Goal: Task Accomplishment & Management: Complete application form

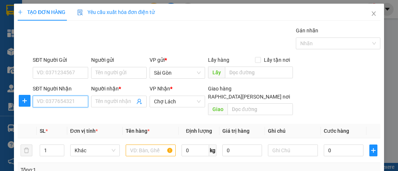
click at [65, 103] on input "SĐT Người Nhận" at bounding box center [61, 102] width 56 height 12
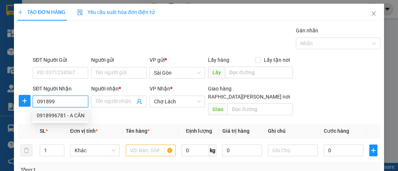
click at [68, 114] on div "0918996781 - A CẦN" at bounding box center [61, 115] width 48 height 8
type input "0918996781"
type input "A CẦN"
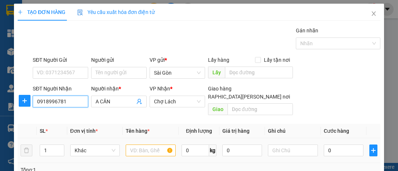
type input "0918996781"
click at [142, 145] on input "text" at bounding box center [151, 151] width 50 height 12
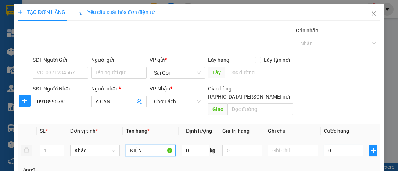
type input "KIỆN"
click at [352, 145] on input "0" at bounding box center [344, 151] width 40 height 12
type input "003"
type input "3"
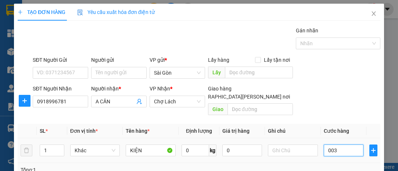
type input "0.030"
type input "30"
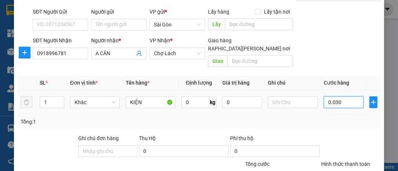
scroll to position [100, 0]
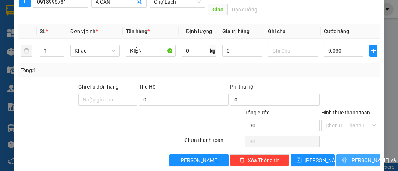
type input "30.000"
click at [358, 156] on span "[PERSON_NAME] và In" at bounding box center [375, 160] width 51 height 8
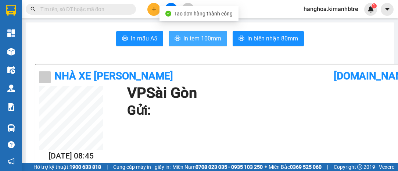
click at [200, 35] on span "In tem 100mm" at bounding box center [202, 38] width 38 height 9
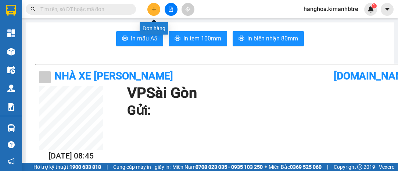
click at [151, 8] on icon "plus" at bounding box center [153, 9] width 5 height 5
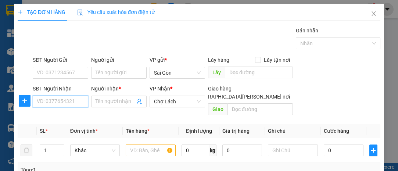
click at [58, 104] on input "SĐT Người Nhận" at bounding box center [61, 102] width 56 height 12
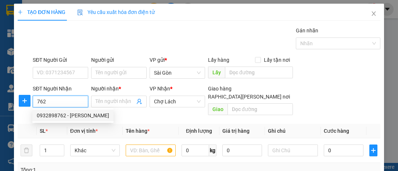
click at [59, 117] on div "0932898762 - [PERSON_NAME]" at bounding box center [73, 115] width 72 height 8
type input "0932898762"
type input "HUỆ"
type input "6 RI"
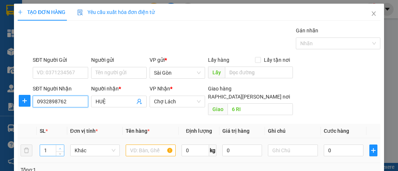
type input "0932898762"
type input "2"
click at [61, 146] on span "up" at bounding box center [60, 148] width 4 height 4
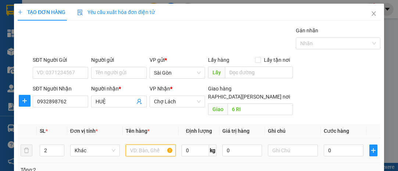
click at [145, 145] on input "text" at bounding box center [151, 151] width 50 height 12
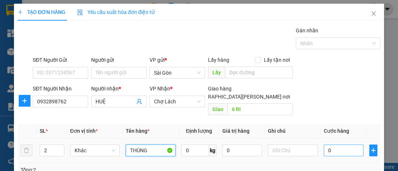
type input "THÙNG"
click at [337, 145] on input "0" at bounding box center [344, 151] width 40 height 12
type input "001"
type input "1"
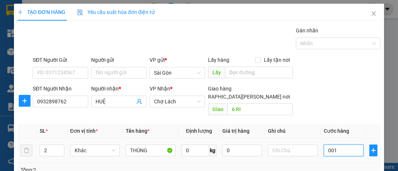
type input "0.012"
type input "12"
type input "000.120"
type input "120"
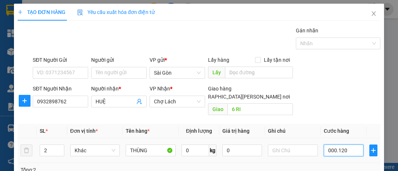
type input "120"
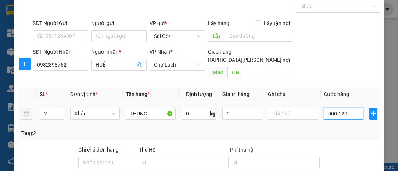
scroll to position [100, 0]
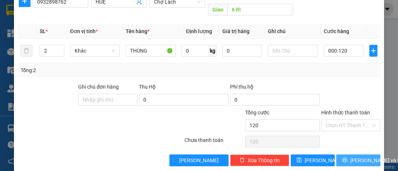
type input "120.000"
click at [358, 156] on span "[PERSON_NAME] và In" at bounding box center [375, 160] width 51 height 8
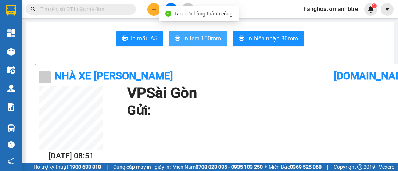
click at [208, 36] on span "In tem 100mm" at bounding box center [202, 38] width 38 height 9
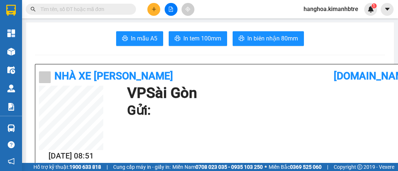
click at [158, 8] on button at bounding box center [153, 9] width 13 height 13
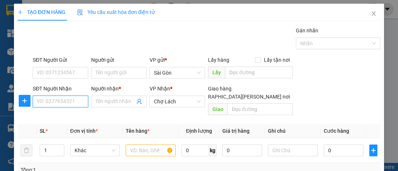
click at [64, 100] on input "SĐT Người Nhận" at bounding box center [61, 102] width 56 height 12
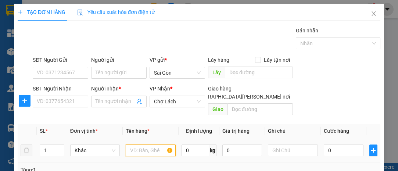
click at [136, 145] on input "text" at bounding box center [151, 151] width 50 height 12
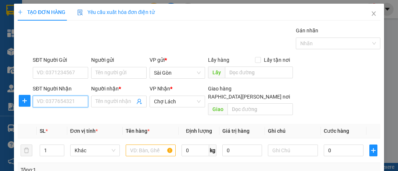
click at [66, 100] on input "SĐT Người Nhận" at bounding box center [61, 102] width 56 height 12
type input "0931048144"
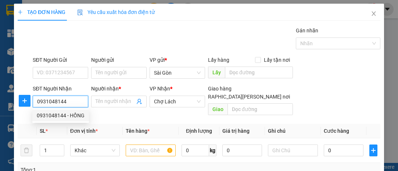
click at [72, 116] on div "0931048144 - HỒNG" at bounding box center [61, 115] width 48 height 8
type input "HỒNG"
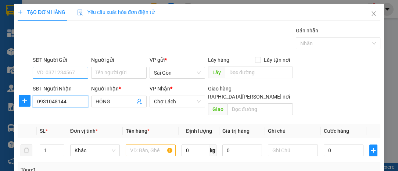
type input "0931048144"
click at [66, 67] on input "SĐT Người Gửi" at bounding box center [61, 73] width 56 height 12
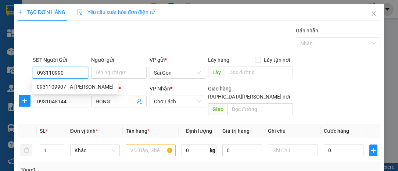
type input "0931109907"
click at [69, 88] on div "0931109907 - A [PERSON_NAME]" at bounding box center [75, 87] width 77 height 8
type input "A VINH"
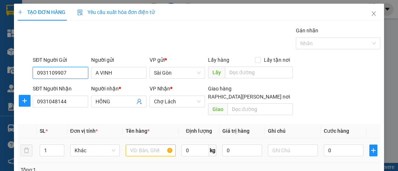
type input "0931109907"
click at [133, 145] on input "text" at bounding box center [151, 151] width 50 height 12
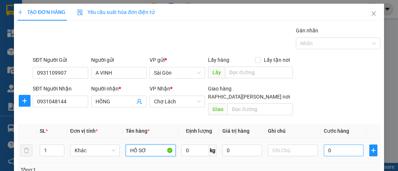
type input "HỒ SƠ"
click at [340, 145] on input "0" at bounding box center [344, 151] width 40 height 12
type input "003"
type input "3"
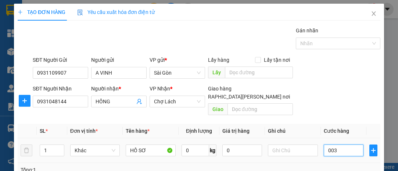
type input "0.030"
type input "30"
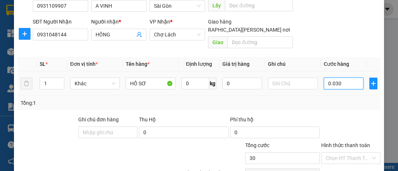
scroll to position [100, 0]
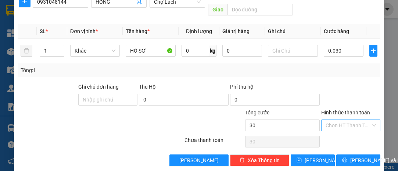
click at [336, 120] on input "Hình thức thanh toán" at bounding box center [348, 125] width 45 height 11
type input "30.000"
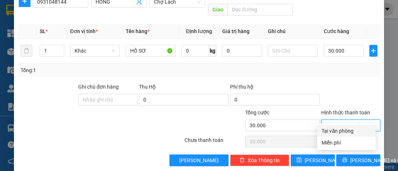
click at [338, 129] on div "Tại văn phòng" at bounding box center [347, 131] width 50 height 8
type input "0"
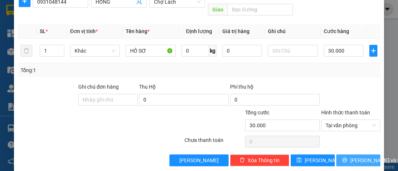
click at [359, 156] on span "[PERSON_NAME] và In" at bounding box center [375, 160] width 51 height 8
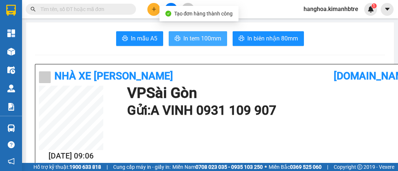
click at [204, 41] on span "In tem 100mm" at bounding box center [202, 38] width 38 height 9
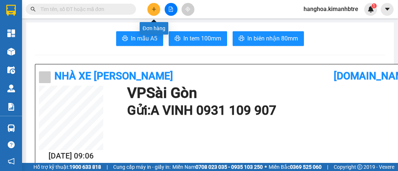
click at [153, 10] on icon "plus" at bounding box center [153, 9] width 5 height 5
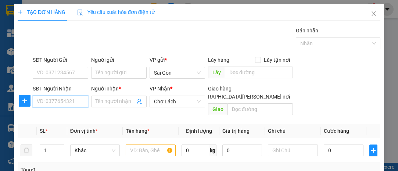
click at [66, 100] on input "SĐT Người Nhận" at bounding box center [61, 102] width 56 height 12
type input "0907746208"
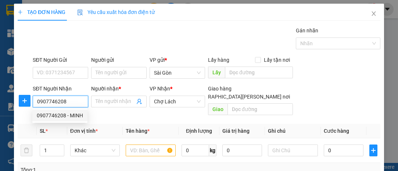
click at [52, 115] on div "0907746208 - MINH" at bounding box center [60, 115] width 46 height 8
type input "MINH"
type input "[PERSON_NAME]"
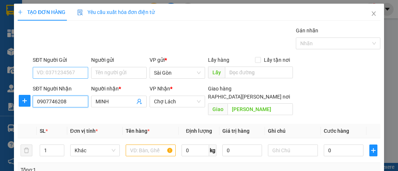
type input "0907746208"
click at [74, 72] on input "SĐT Người Gửi" at bounding box center [61, 73] width 56 height 12
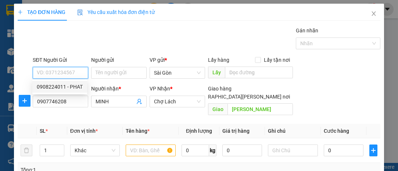
click at [71, 85] on div "0908224011 - PHAT" at bounding box center [60, 87] width 46 height 8
type input "0908224011"
type input "PHAT"
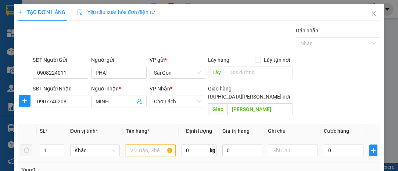
click at [142, 145] on input "text" at bounding box center [151, 151] width 50 height 12
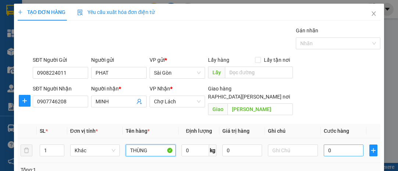
type input "THÙNG"
click at [337, 145] on input "0" at bounding box center [344, 151] width 40 height 12
type input "004"
type input "4"
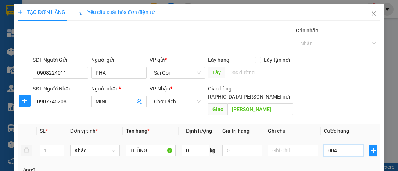
type input "0.040"
type input "40"
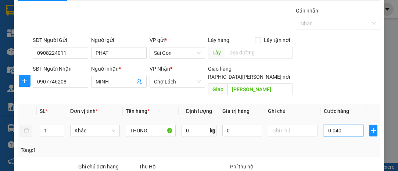
scroll to position [100, 0]
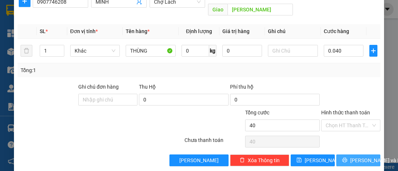
click at [364, 156] on span "[PERSON_NAME] và In" at bounding box center [375, 160] width 51 height 8
type input "40.000"
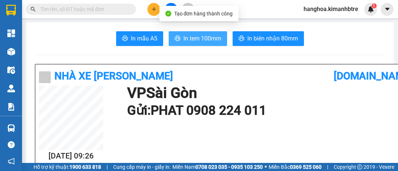
click at [200, 38] on span "In tem 100mm" at bounding box center [202, 38] width 38 height 9
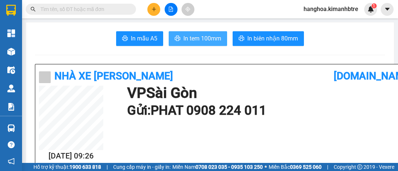
click at [200, 39] on span "In tem 100mm" at bounding box center [202, 38] width 38 height 9
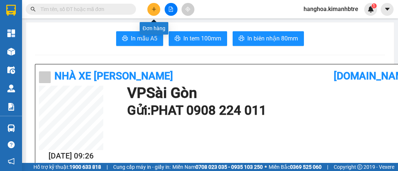
click at [157, 10] on button at bounding box center [153, 9] width 13 height 13
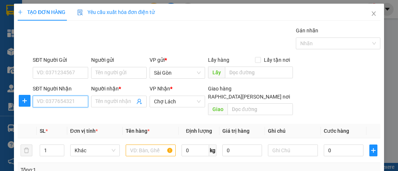
click at [56, 100] on input "SĐT Người Nhận" at bounding box center [61, 102] width 56 height 12
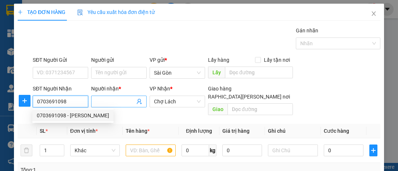
type input "0703691098"
click at [108, 100] on input "Người nhận *" at bounding box center [115, 101] width 39 height 8
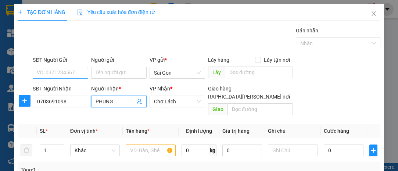
type input "PHỤNG"
click at [69, 73] on input "SĐT Người Gửi" at bounding box center [61, 73] width 56 height 12
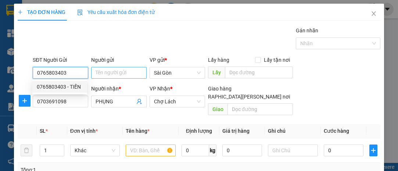
type input "0765803403"
click at [100, 74] on input "Người gửi" at bounding box center [119, 73] width 56 height 12
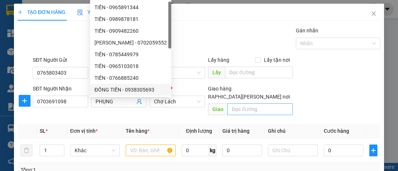
type input "TIẾN"
click at [238, 103] on input "text" at bounding box center [260, 109] width 65 height 12
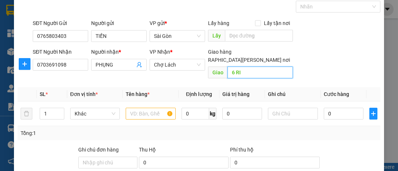
scroll to position [100, 0]
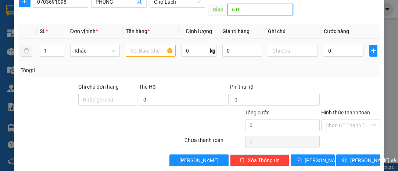
type input "6 RI"
click at [146, 45] on input "text" at bounding box center [151, 51] width 50 height 12
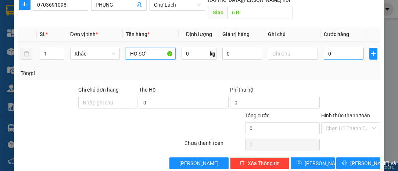
type input "HỒ SƠ"
click at [338, 48] on input "0" at bounding box center [344, 54] width 40 height 12
type input "003"
type input "3"
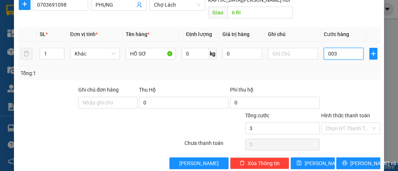
type input "0.030"
type input "30"
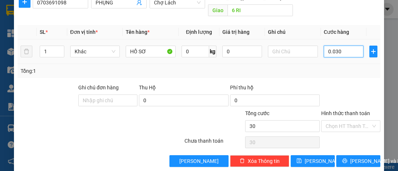
scroll to position [100, 0]
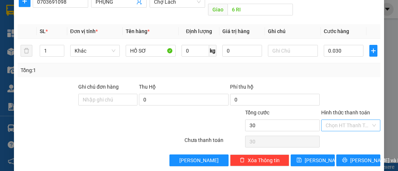
click at [338, 120] on input "Hình thức thanh toán" at bounding box center [348, 125] width 45 height 11
type input "30.000"
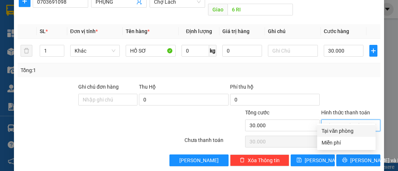
click at [340, 129] on div "Tại văn phòng" at bounding box center [347, 131] width 50 height 8
type input "0"
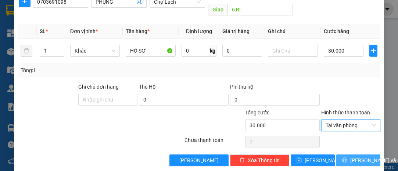
drag, startPoint x: 353, startPoint y: 151, endPoint x: 332, endPoint y: 140, distance: 24.0
click at [353, 156] on span "[PERSON_NAME] và In" at bounding box center [375, 160] width 51 height 8
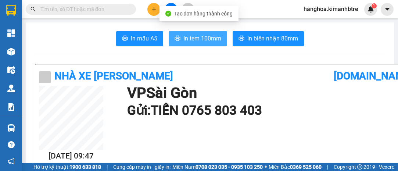
click at [197, 37] on span "In tem 100mm" at bounding box center [202, 38] width 38 height 9
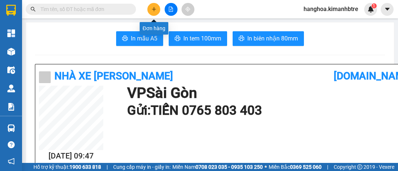
click at [154, 10] on icon "plus" at bounding box center [154, 9] width 0 height 4
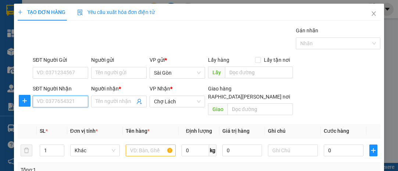
click at [52, 100] on input "SĐT Người Nhận" at bounding box center [61, 102] width 56 height 12
type input "0766913352"
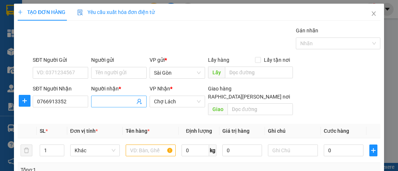
click at [102, 97] on span at bounding box center [119, 102] width 56 height 12
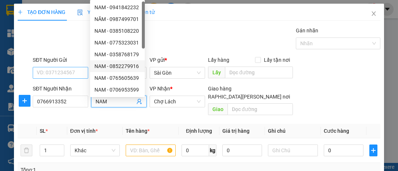
type input "NAM"
click at [68, 72] on input "SĐT Người Gửi" at bounding box center [61, 73] width 56 height 12
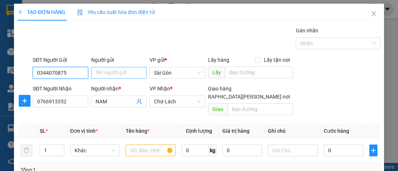
type input "0344070875"
click at [100, 75] on input "Người gửi" at bounding box center [119, 73] width 56 height 12
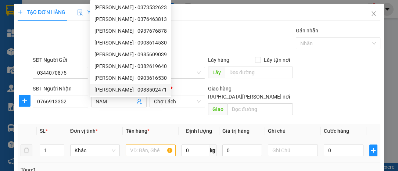
type input "[PERSON_NAME]"
click at [134, 145] on input "text" at bounding box center [151, 151] width 50 height 12
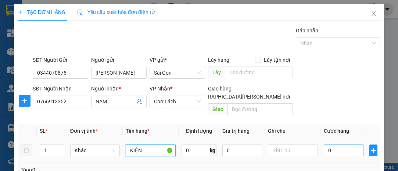
type input "KIỆN"
click at [344, 145] on input "0" at bounding box center [344, 151] width 40 height 12
type input "003"
type input "3"
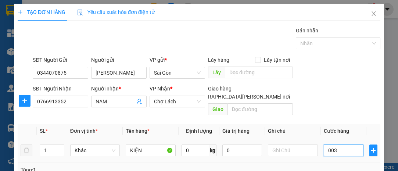
type input "0.030"
type input "30"
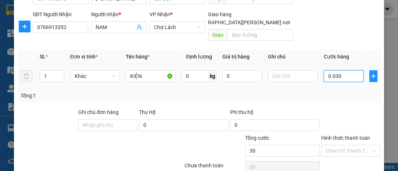
scroll to position [100, 0]
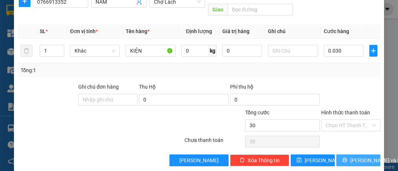
click at [352, 156] on span "[PERSON_NAME] và In" at bounding box center [375, 160] width 51 height 8
type input "30.000"
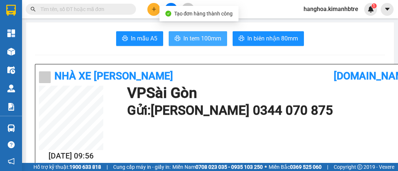
click at [178, 35] on button "In tem 100mm" at bounding box center [198, 38] width 58 height 15
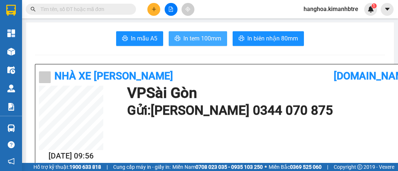
click at [206, 34] on span "In tem 100mm" at bounding box center [202, 38] width 38 height 9
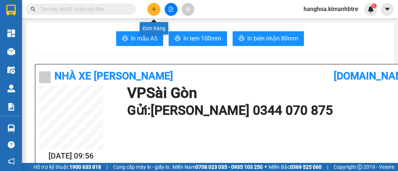
click at [157, 6] on button at bounding box center [153, 9] width 13 height 13
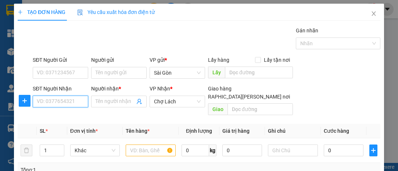
click at [49, 104] on input "SĐT Người Nhận" at bounding box center [61, 102] width 56 height 12
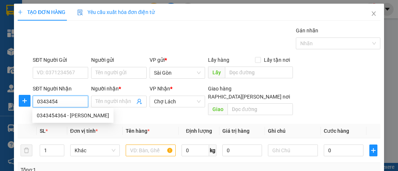
click at [61, 117] on div "0343454364 - [PERSON_NAME]" at bounding box center [73, 115] width 72 height 8
type input "0343454364"
type input "LINH"
type input "6RI"
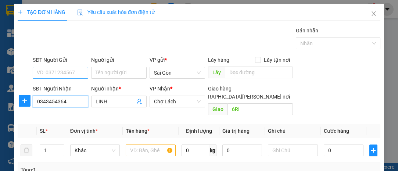
type input "0343454364"
click at [65, 74] on input "SĐT Người Gửi" at bounding box center [61, 73] width 56 height 12
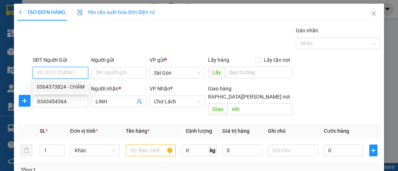
click at [70, 87] on div "0364373824 - CHÂM" at bounding box center [61, 87] width 48 height 8
type input "0364373824"
type input "CHÂM"
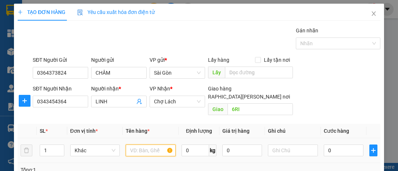
click at [130, 145] on input "text" at bounding box center [151, 151] width 50 height 12
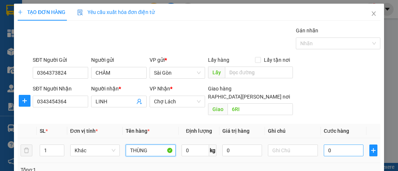
type input "THÙNG"
click at [336, 145] on input "0" at bounding box center [344, 151] width 40 height 12
type input "004"
type input "4"
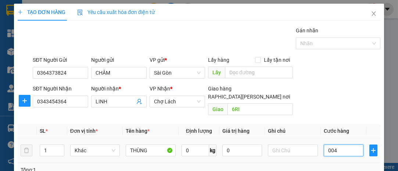
type input "0.040"
type input "40"
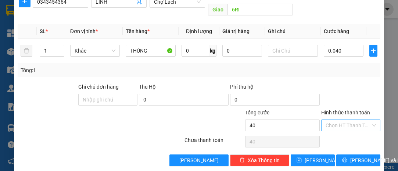
click at [342, 120] on input "Hình thức thanh toán" at bounding box center [348, 125] width 45 height 11
type input "40.000"
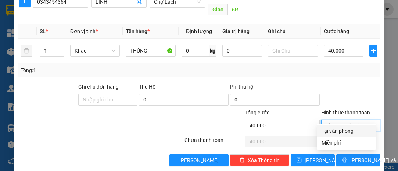
click at [342, 129] on div "Tại văn phòng" at bounding box center [347, 131] width 50 height 8
type input "0"
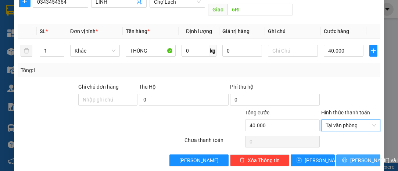
click at [352, 156] on span "[PERSON_NAME] và In" at bounding box center [375, 160] width 51 height 8
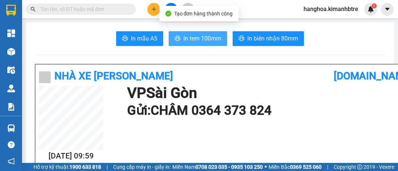
click at [199, 35] on span "In tem 100mm" at bounding box center [202, 38] width 38 height 9
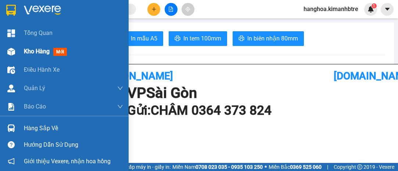
click at [42, 49] on span "Kho hàng" at bounding box center [37, 51] width 26 height 7
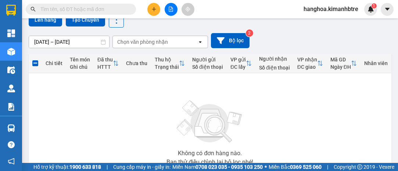
scroll to position [33, 0]
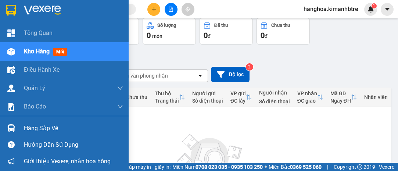
click at [38, 50] on span "Kho hàng" at bounding box center [37, 51] width 26 height 7
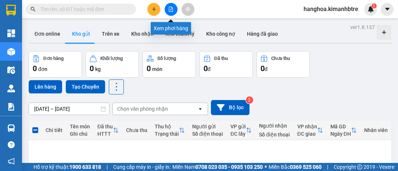
click at [170, 7] on icon "file-add" at bounding box center [170, 9] width 5 height 5
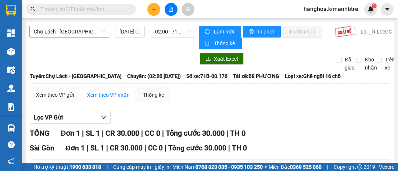
click at [53, 31] on span "Chợ Lách - [GEOGRAPHIC_DATA]" at bounding box center [69, 31] width 71 height 11
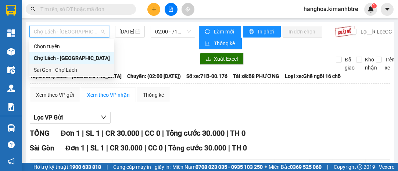
click at [52, 68] on div "Sài Gòn - Chợ Lách" at bounding box center [72, 70] width 76 height 8
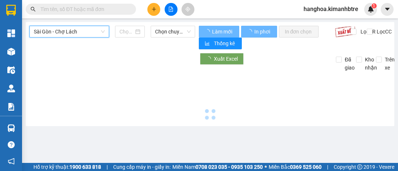
type input "[DATE]"
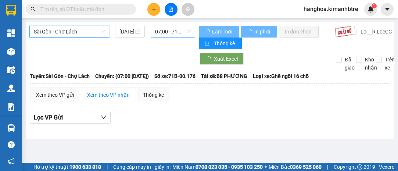
click at [181, 28] on span "07:00 - 71B-00.176" at bounding box center [172, 31] width 35 height 11
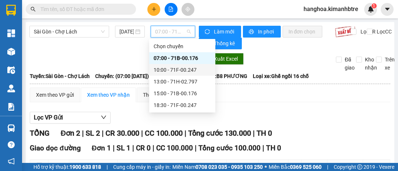
click at [182, 66] on div "10:00 - 71F-00.247" at bounding box center [182, 70] width 57 height 8
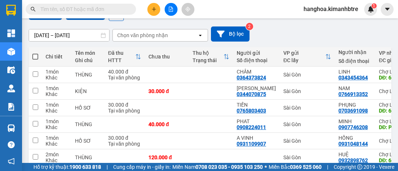
scroll to position [58, 0]
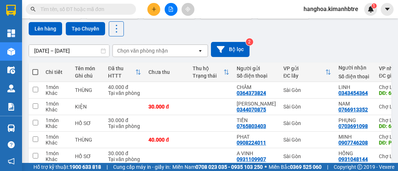
click at [35, 69] on span at bounding box center [35, 72] width 6 height 6
click at [35, 68] on input "checkbox" at bounding box center [35, 68] width 0 height 0
checkbox input "true"
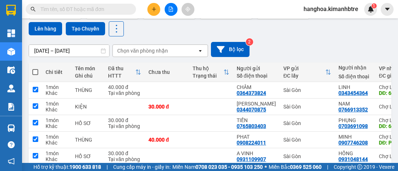
checkbox input "true"
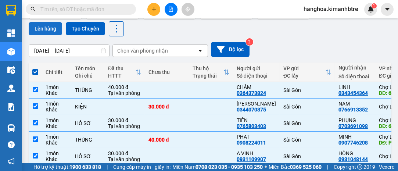
click at [47, 29] on button "Lên hàng" at bounding box center [45, 28] width 33 height 13
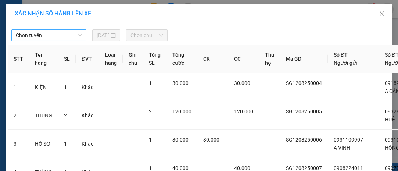
click at [46, 35] on span "Chọn tuyến" at bounding box center [49, 35] width 66 height 11
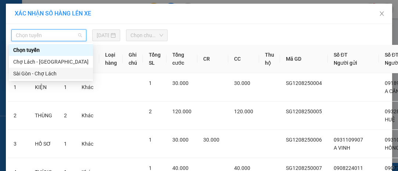
click at [51, 74] on div "Sài Gòn - Chợ Lách" at bounding box center [50, 73] width 75 height 8
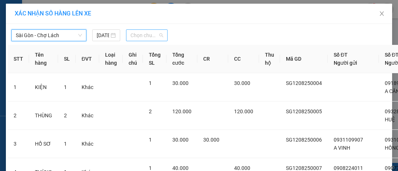
click at [137, 36] on span "Chọn chuyến" at bounding box center [147, 35] width 33 height 11
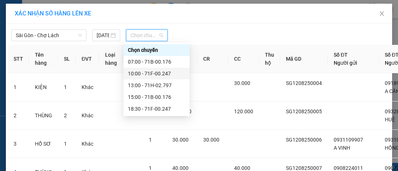
click at [160, 75] on div "10:00 - 71F-00.247" at bounding box center [156, 73] width 57 height 8
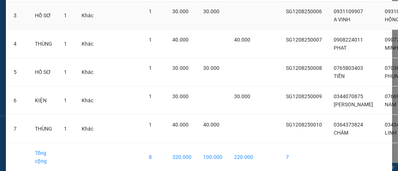
scroll to position [189, 0]
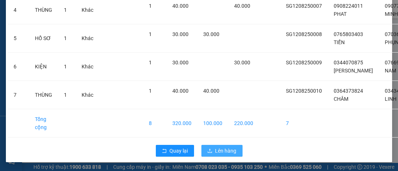
click at [225, 147] on span "Lên hàng" at bounding box center [225, 151] width 21 height 8
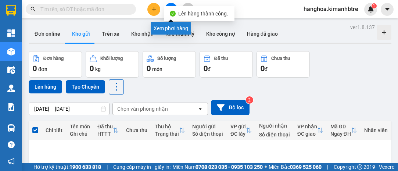
click at [170, 4] on button at bounding box center [171, 9] width 13 height 13
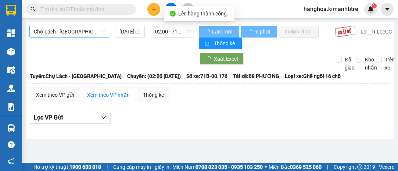
click at [81, 32] on span "Chợ Lách - [GEOGRAPHIC_DATA]" at bounding box center [69, 31] width 71 height 11
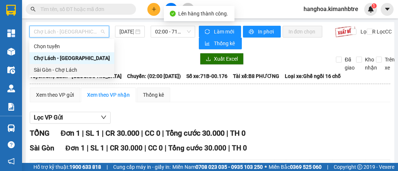
click at [69, 69] on div "Sài Gòn - Chợ Lách" at bounding box center [72, 70] width 76 height 8
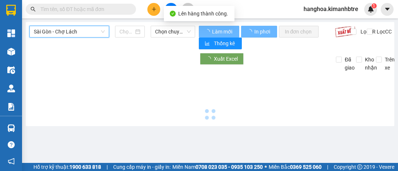
type input "[DATE]"
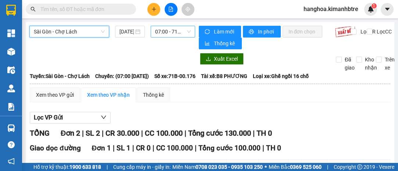
click at [173, 33] on span "07:00 - 71B-00.176" at bounding box center [172, 31] width 35 height 11
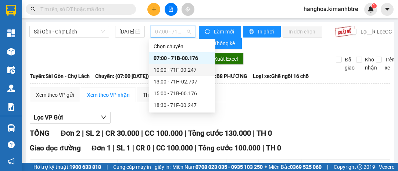
click at [179, 69] on div "10:00 - 71F-00.247" at bounding box center [182, 70] width 57 height 8
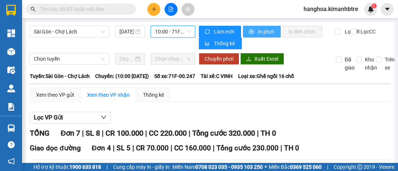
click at [265, 29] on span "In phơi" at bounding box center [266, 32] width 17 height 8
click at [263, 32] on span "In phơi" at bounding box center [266, 32] width 17 height 8
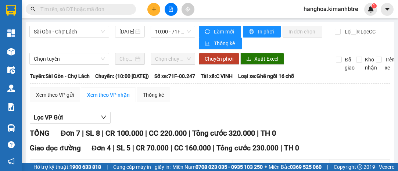
click at [152, 6] on button at bounding box center [153, 9] width 13 height 13
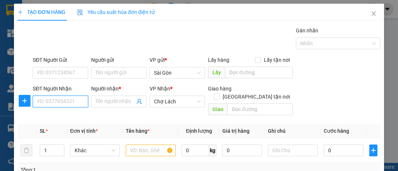
click at [50, 98] on input "SĐT Người Nhận" at bounding box center [61, 102] width 56 height 12
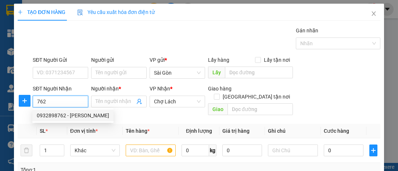
click at [74, 111] on div "0932898762 - [PERSON_NAME]" at bounding box center [73, 115] width 72 height 8
type input "0932898762"
type input "HUỆ"
type input "6 RI"
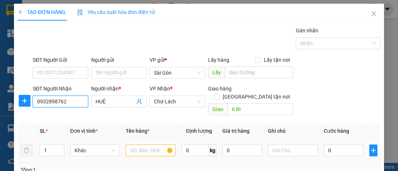
type input "0932898762"
click at [143, 145] on input "text" at bounding box center [151, 151] width 50 height 12
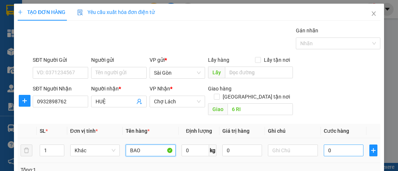
type input "BAO"
click at [344, 145] on input "0" at bounding box center [344, 151] width 40 height 12
type input "001"
type input "1"
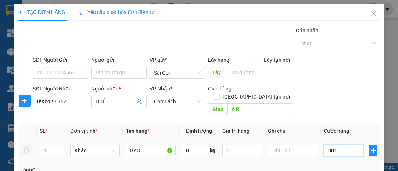
type input "0.010"
type input "10"
type input "00.100"
type input "100"
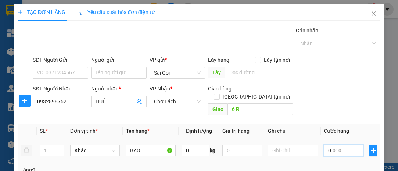
type input "100"
type input "100.000"
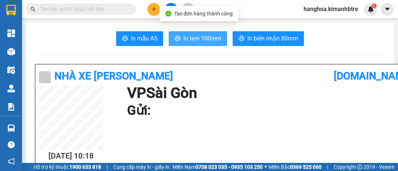
click at [191, 35] on span "In tem 100mm" at bounding box center [202, 38] width 38 height 9
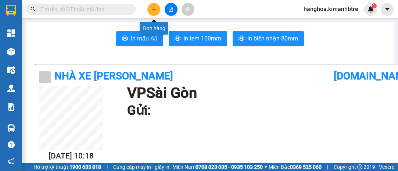
click at [154, 8] on icon "plus" at bounding box center [153, 9] width 5 height 5
